Goal: Connect with others: Establish contact or relationships with other users

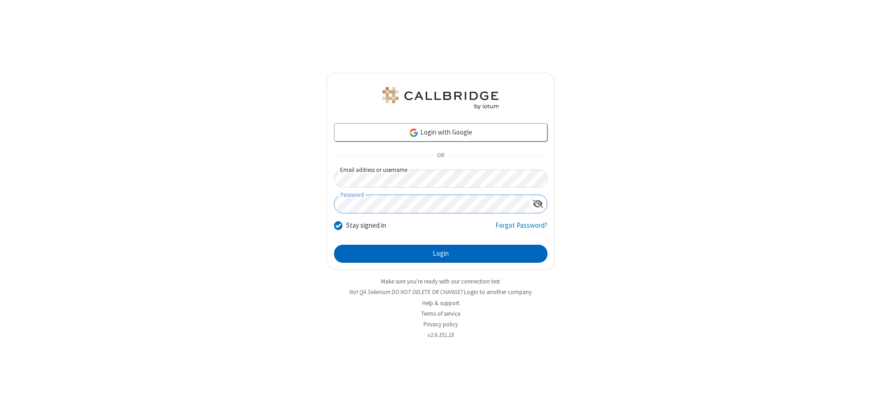
click at [440, 253] on button "Login" at bounding box center [440, 254] width 213 height 18
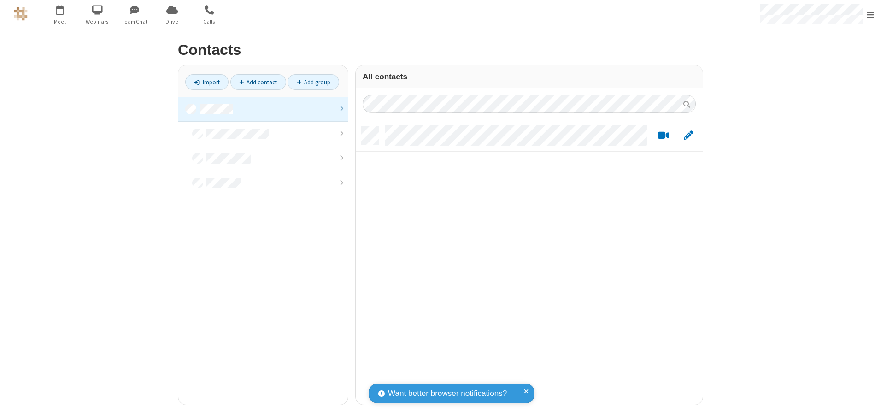
scroll to position [278, 340]
click at [263, 109] on link at bounding box center [263, 109] width 170 height 25
click at [258, 82] on link "Add contact" at bounding box center [258, 82] width 56 height 16
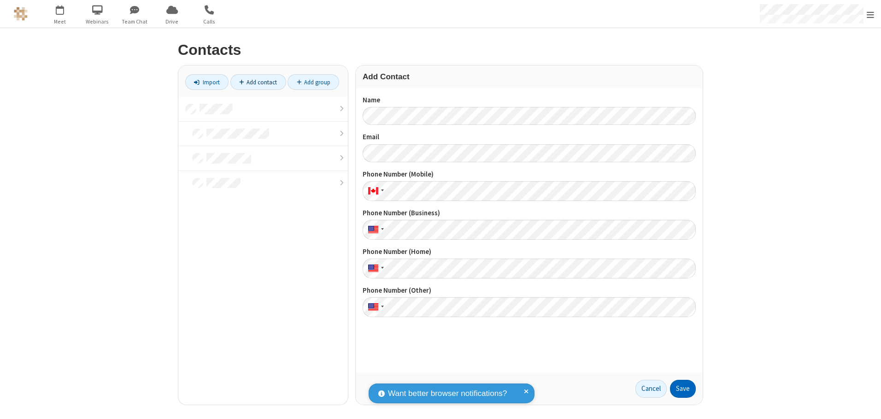
click at [683, 388] on button "Save" at bounding box center [683, 389] width 26 height 18
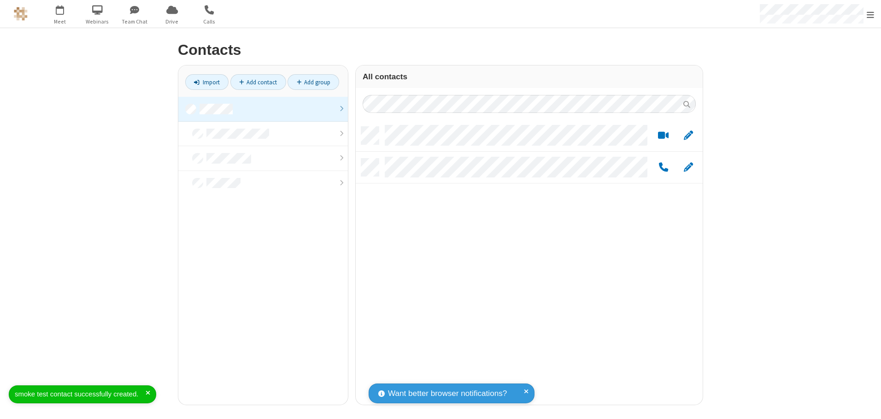
scroll to position [278, 340]
